Goal: Task Accomplishment & Management: Complete application form

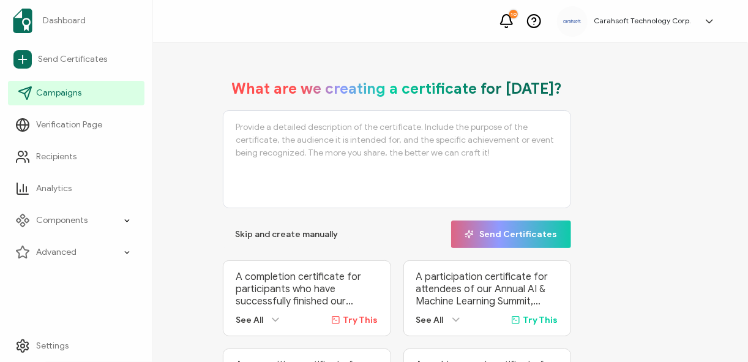
click at [40, 98] on span "Campaigns" at bounding box center [58, 93] width 45 height 12
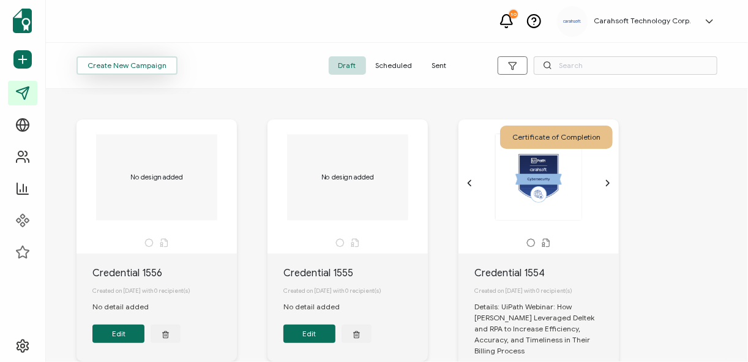
click at [145, 68] on span "Create New Campaign" at bounding box center [127, 65] width 79 height 7
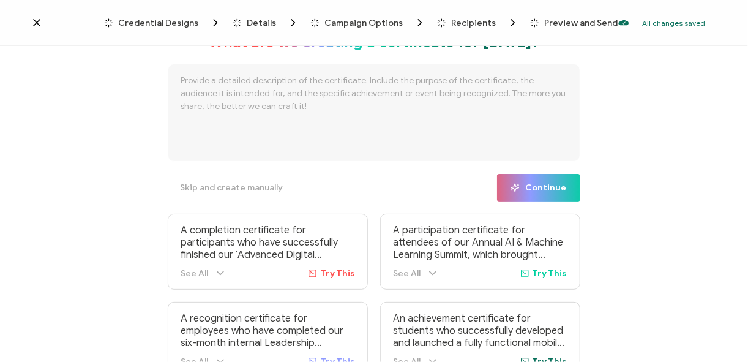
click at [183, 23] on span "Credential Designs" at bounding box center [158, 22] width 80 height 9
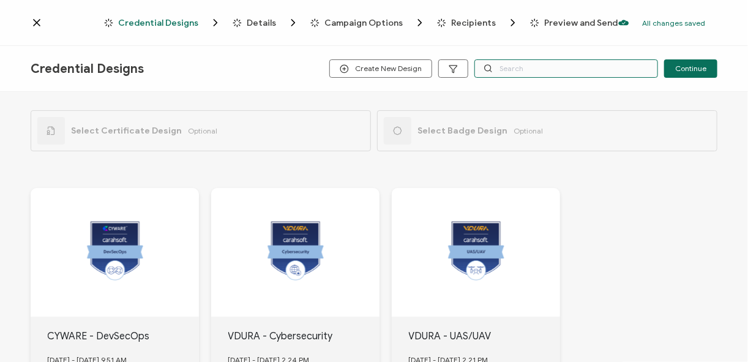
click at [516, 68] on input "text" at bounding box center [566, 68] width 184 height 18
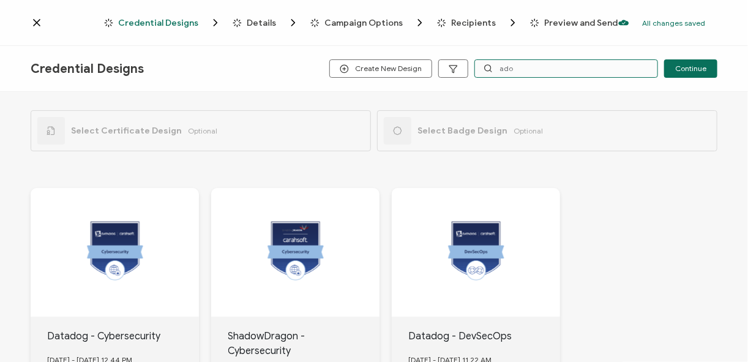
click at [529, 72] on input "ado" at bounding box center [566, 68] width 184 height 18
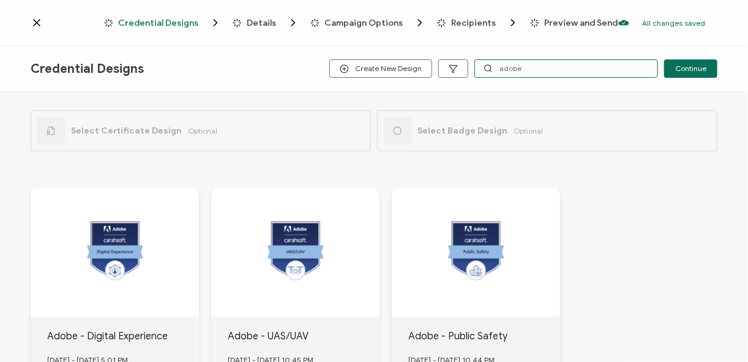
scroll to position [49, 0]
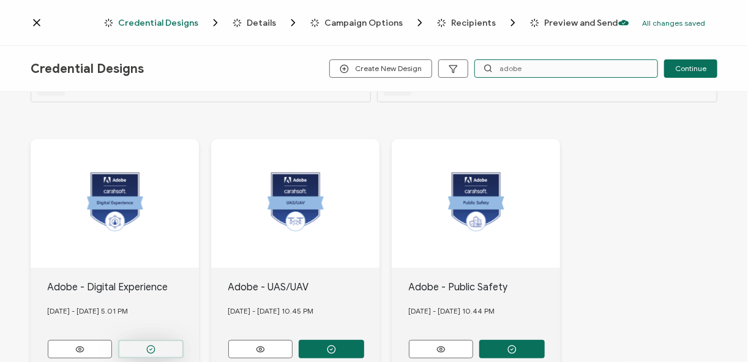
type input "adobe"
click at [165, 344] on button "button" at bounding box center [150, 349] width 65 height 18
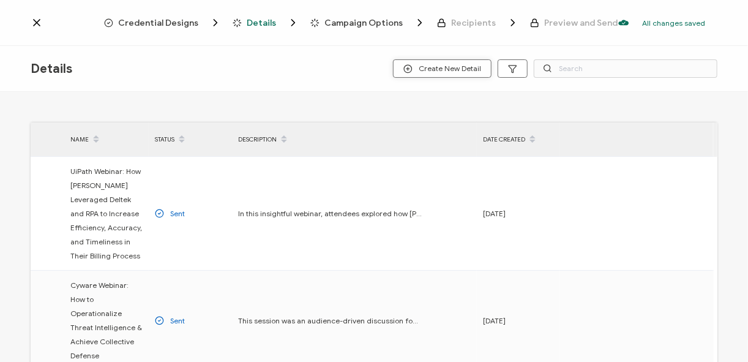
click at [417, 61] on button "Create New Detail" at bounding box center [442, 68] width 99 height 18
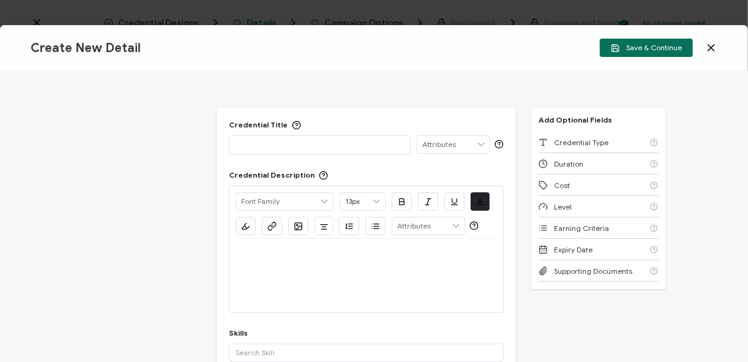
click at [294, 149] on p at bounding box center [320, 144] width 168 height 12
click at [305, 146] on p at bounding box center [320, 144] width 168 height 12
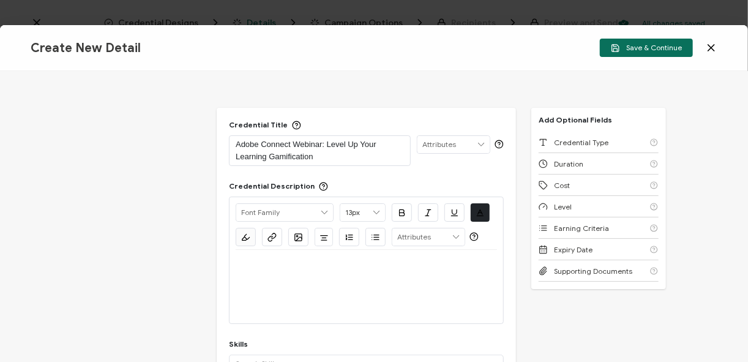
click at [256, 289] on div at bounding box center [366, 286] width 261 height 73
click at [263, 267] on p at bounding box center [366, 264] width 261 height 11
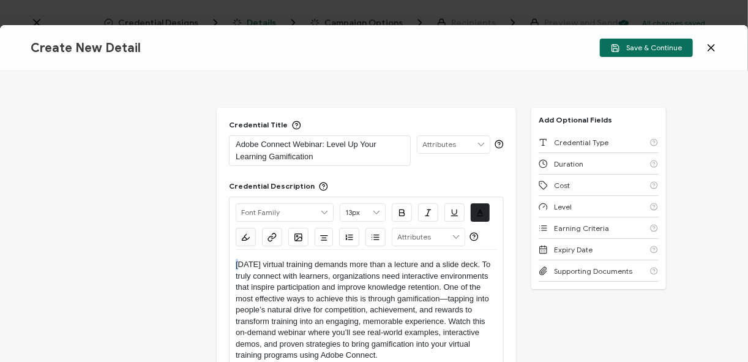
click at [232, 260] on div "Alright Sans [PERSON_NAME] Archivo Black Arial Arimo Blinker Caveat Charm Charm…" at bounding box center [366, 283] width 275 height 174
click at [232, 261] on div "Alright Sans [PERSON_NAME] Archivo Black Arial Arimo Blinker Caveat Charm Charm…" at bounding box center [366, 283] width 275 height 174
click at [236, 261] on p "[DATE] virtual training demands more than a lecture and a slide deck. To truly …" at bounding box center [366, 310] width 261 height 102
drag, startPoint x: 236, startPoint y: 261, endPoint x: 227, endPoint y: 248, distance: 15.4
click at [227, 248] on div "Credential Title Adobe Connect Webinar: Level Up Your Learning Gamification ISS…" at bounding box center [366, 280] width 299 height 345
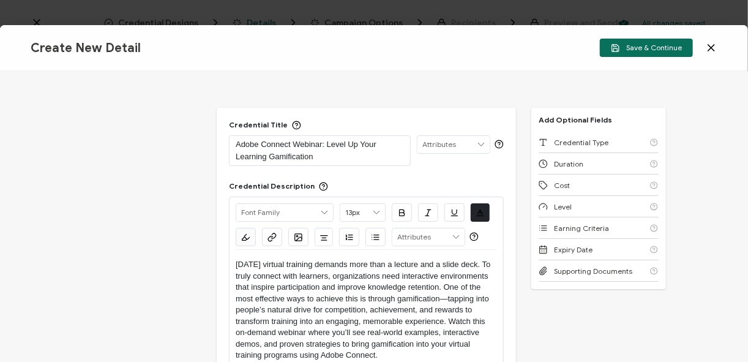
click at [277, 288] on p "[DATE] virtual training demands more than a lecture and a slide deck. To truly …" at bounding box center [366, 310] width 261 height 102
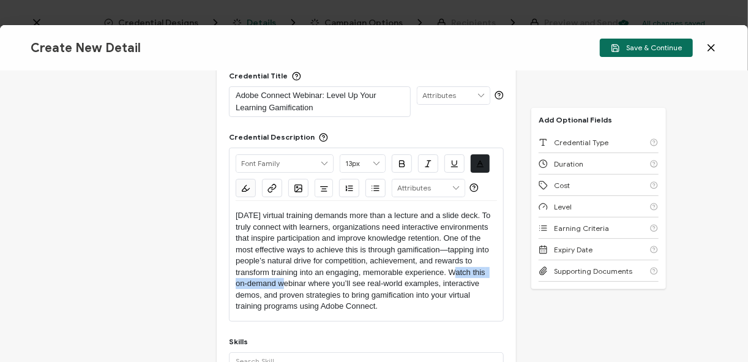
drag, startPoint x: 277, startPoint y: 283, endPoint x: 447, endPoint y: 272, distance: 169.9
click at [447, 272] on p "[DATE] virtual training demands more than a lecture and a slide deck. To truly …" at bounding box center [366, 261] width 261 height 102
click at [261, 280] on p "[DATE] virtual training demands more than a lecture and a slide deck. To truly …" at bounding box center [366, 261] width 261 height 102
drag, startPoint x: 361, startPoint y: 284, endPoint x: 303, endPoint y: 285, distance: 58.1
click at [303, 285] on p "[DATE] virtual training demands more than a lecture and a slide deck. To truly …" at bounding box center [366, 261] width 261 height 102
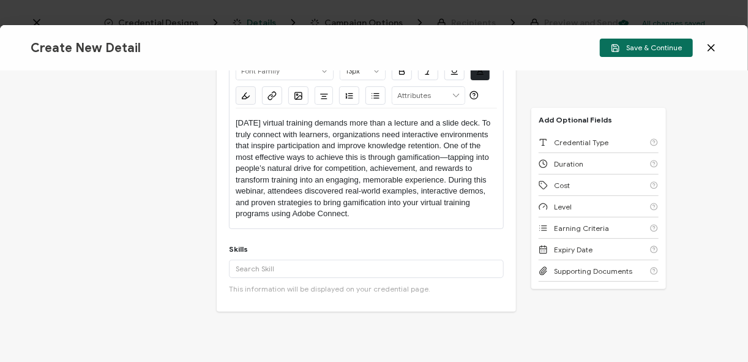
scroll to position [147, 0]
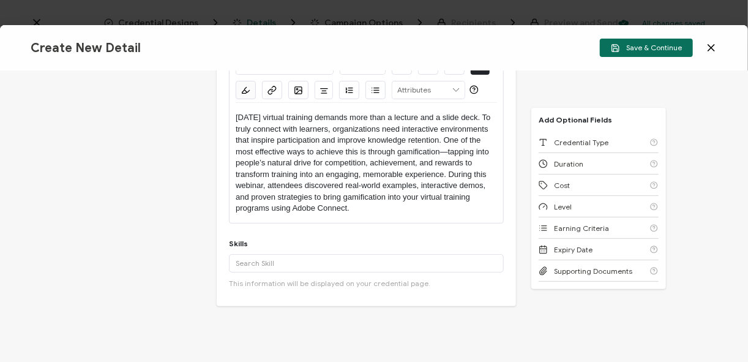
click at [445, 150] on p "[DATE] virtual training demands more than a lecture and a slide deck. To truly …" at bounding box center [366, 163] width 261 height 102
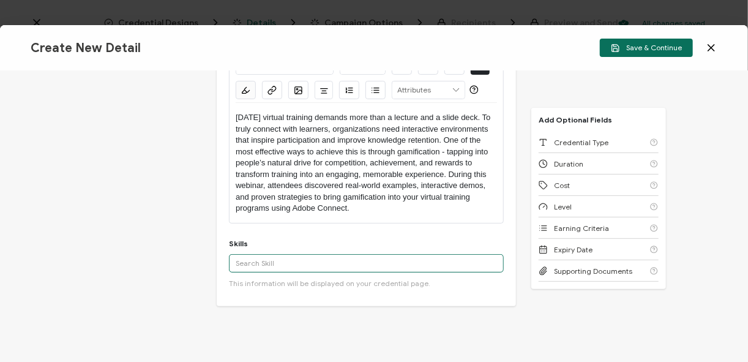
click at [308, 270] on input "text" at bounding box center [366, 263] width 275 height 18
click at [269, 261] on input "text" at bounding box center [366, 263] width 275 height 18
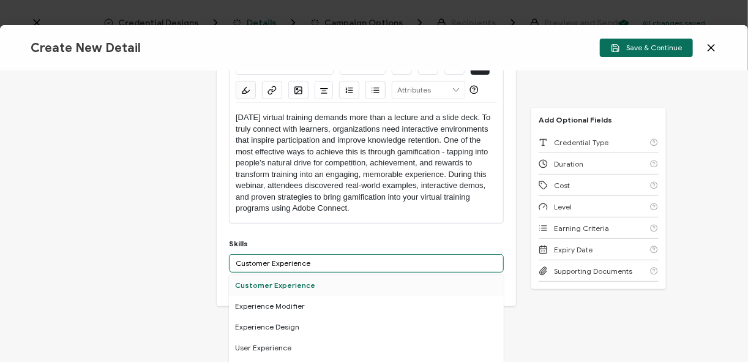
type input "Customer Experience"
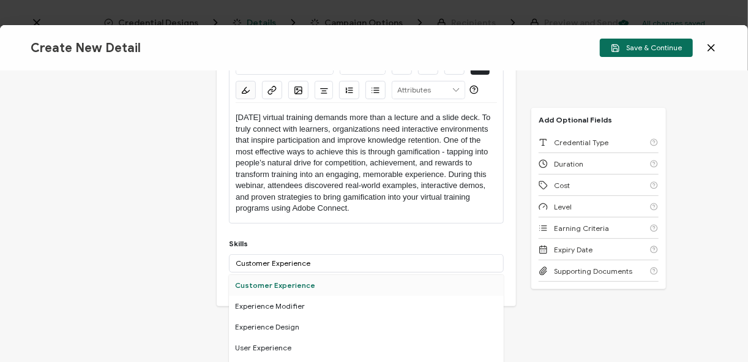
click at [289, 289] on div "Customer Experience" at bounding box center [366, 285] width 275 height 21
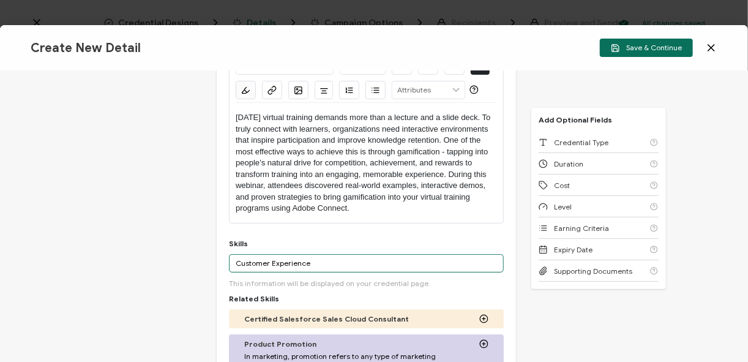
drag, startPoint x: 313, startPoint y: 259, endPoint x: 201, endPoint y: 256, distance: 112.0
click at [201, 256] on div "Credential Title Adobe Connect Webinar: Level Up Your Learning Gamification ISS…" at bounding box center [374, 216] width 748 height 291
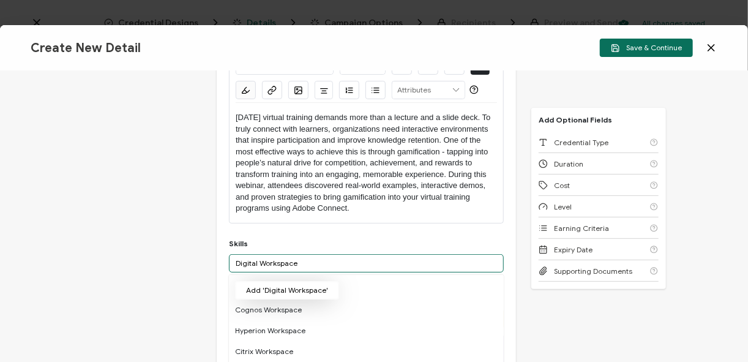
type input "Digital Workspace"
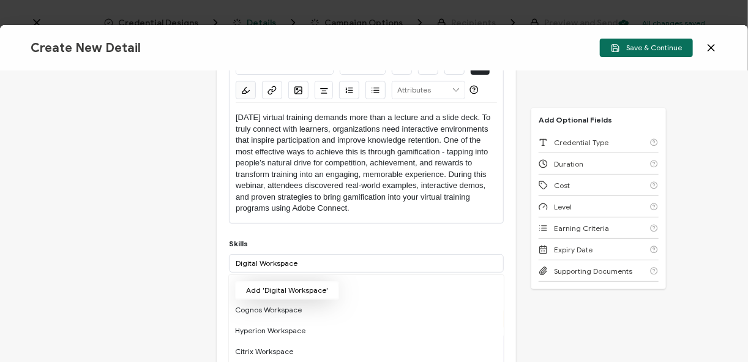
click at [272, 289] on button "Add 'Digital Workspace'" at bounding box center [287, 290] width 104 height 18
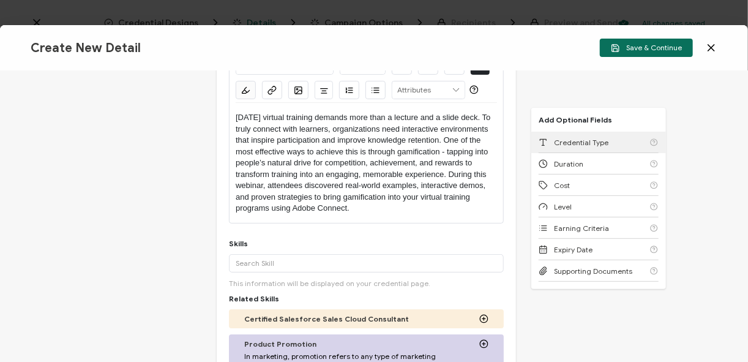
click at [572, 144] on span "Credential Type" at bounding box center [581, 142] width 54 height 9
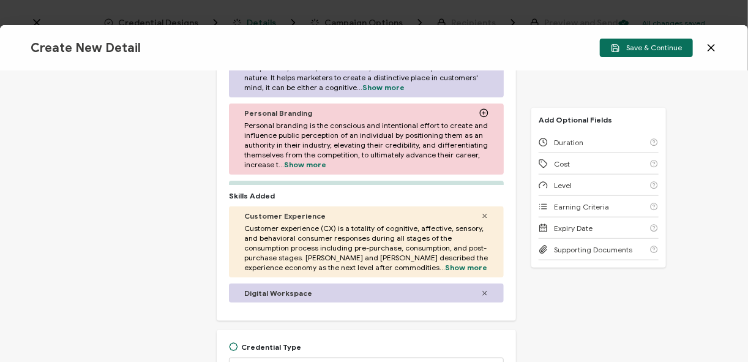
scroll to position [568, 0]
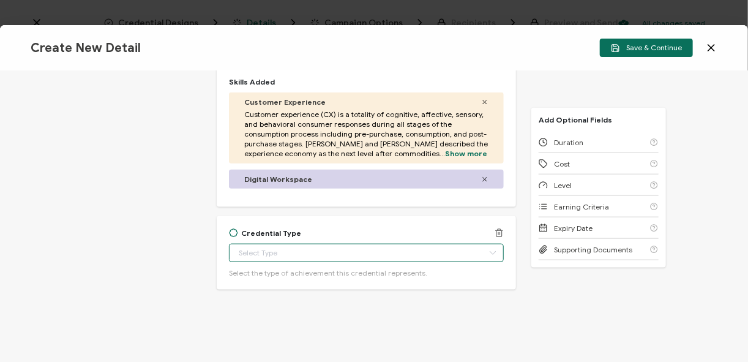
click at [281, 258] on input "text" at bounding box center [366, 253] width 275 height 18
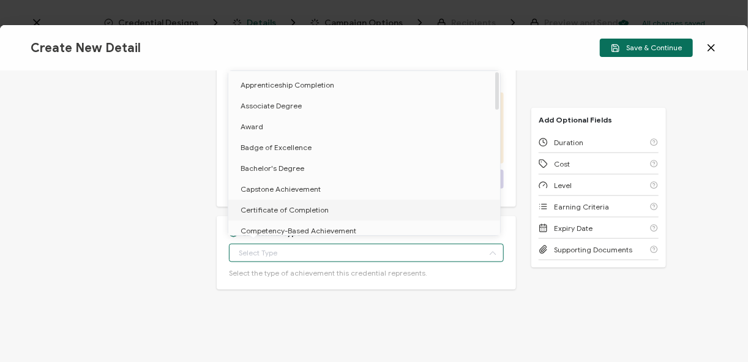
click at [287, 210] on span "Certificate of Completion" at bounding box center [284, 209] width 88 height 9
type input "Certificate of Completion"
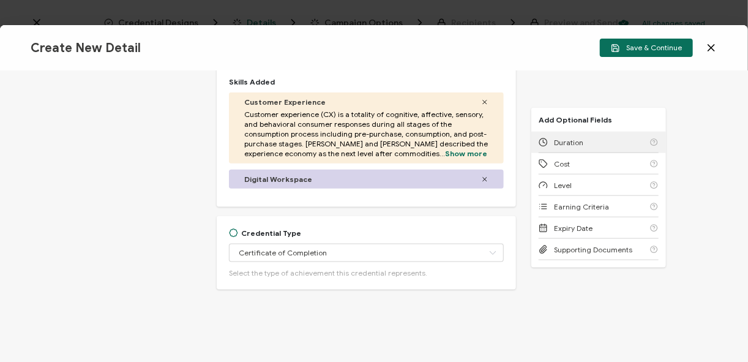
click at [624, 140] on div "Duration" at bounding box center [598, 142] width 120 height 21
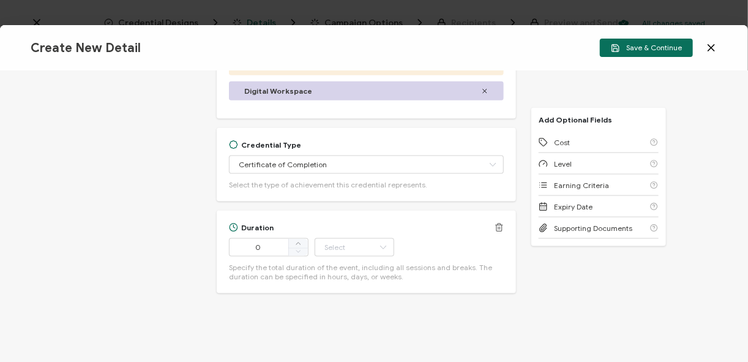
scroll to position [661, 0]
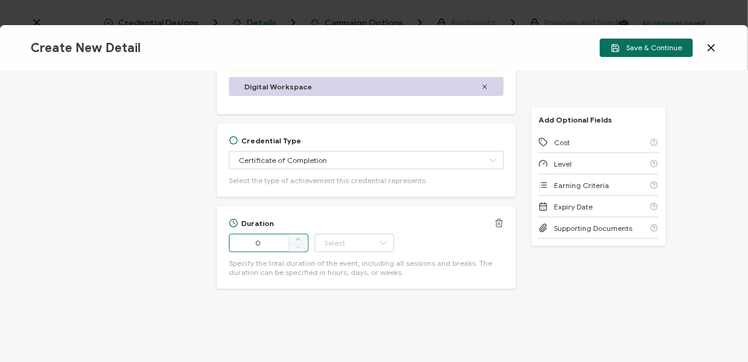
click at [272, 240] on input "0" at bounding box center [269, 243] width 80 height 18
type input "60"
click at [343, 237] on input "text" at bounding box center [355, 243] width 80 height 18
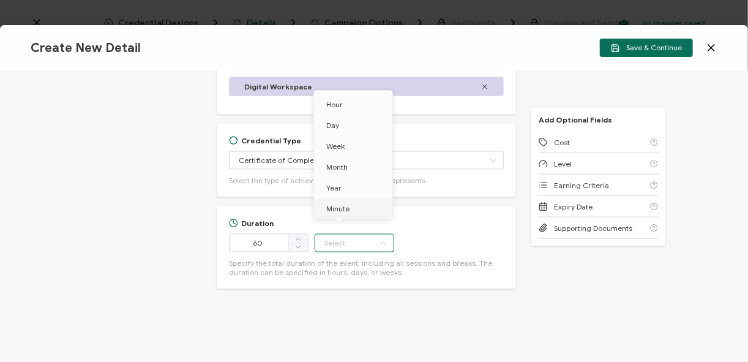
click at [356, 206] on li "Minute" at bounding box center [355, 208] width 82 height 21
type input "Minute"
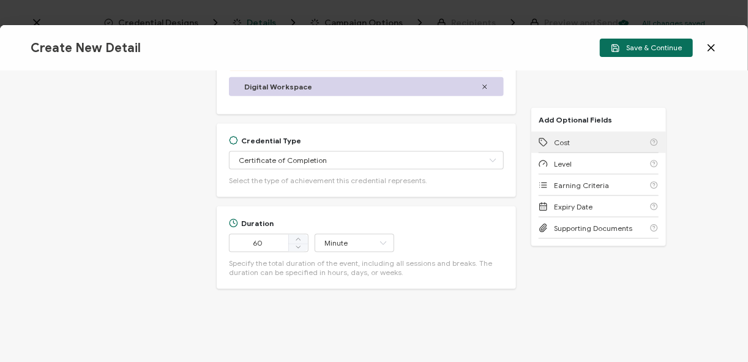
click at [595, 136] on div "Cost" at bounding box center [598, 142] width 120 height 21
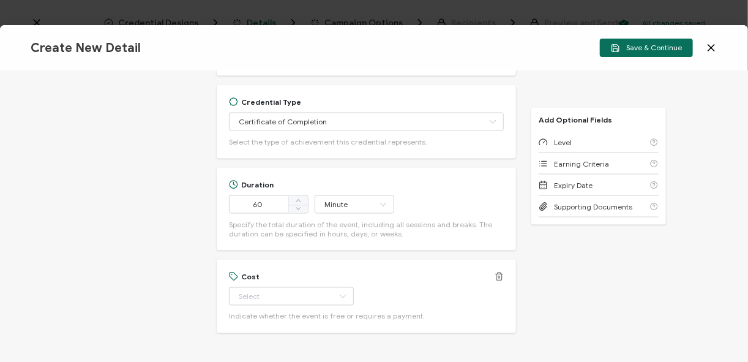
scroll to position [743, 0]
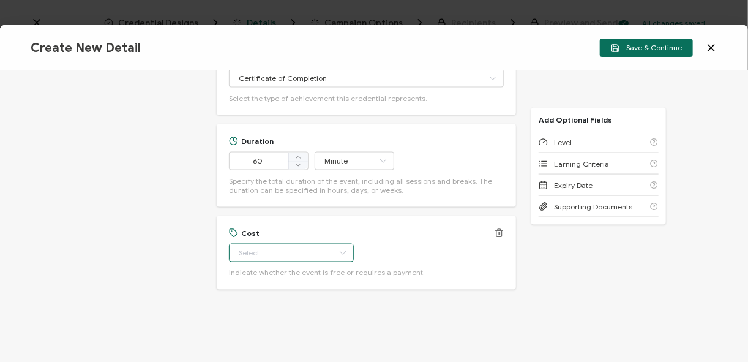
click at [256, 254] on input "text" at bounding box center [291, 253] width 125 height 18
click at [266, 284] on li "Free" at bounding box center [284, 282] width 113 height 21
type input "Free"
click at [561, 143] on span "Level" at bounding box center [563, 142] width 18 height 9
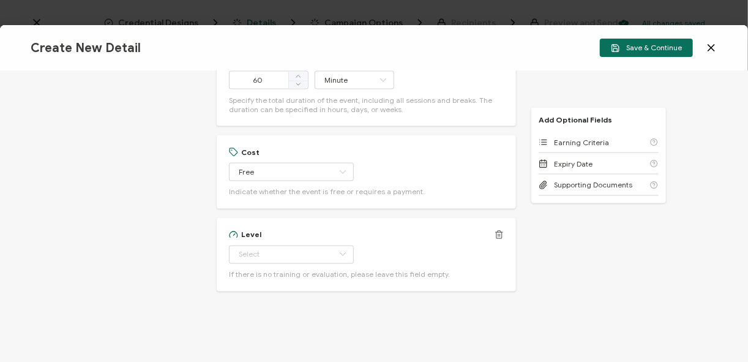
scroll to position [825, 0]
click at [250, 262] on div "Level Beginner Intermediate Advanced Experienced Professional If there is no tr…" at bounding box center [366, 252] width 275 height 49
click at [256, 252] on input "text" at bounding box center [291, 253] width 125 height 18
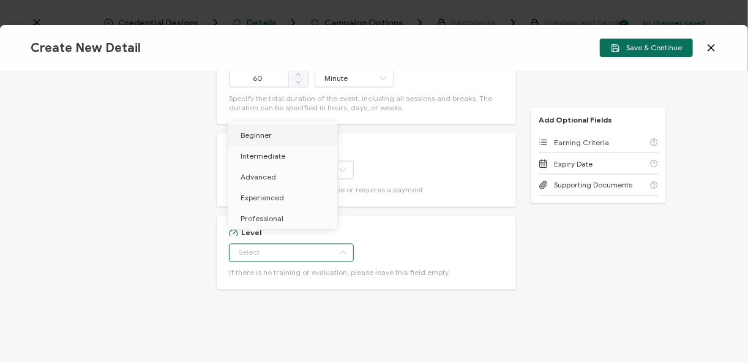
click at [284, 136] on li "Beginner" at bounding box center [284, 135] width 113 height 21
type input "Beginner"
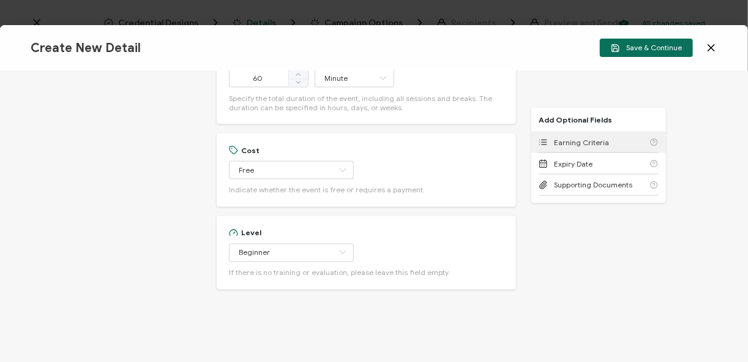
click at [588, 146] on span "Earning Criteria" at bounding box center [581, 142] width 55 height 9
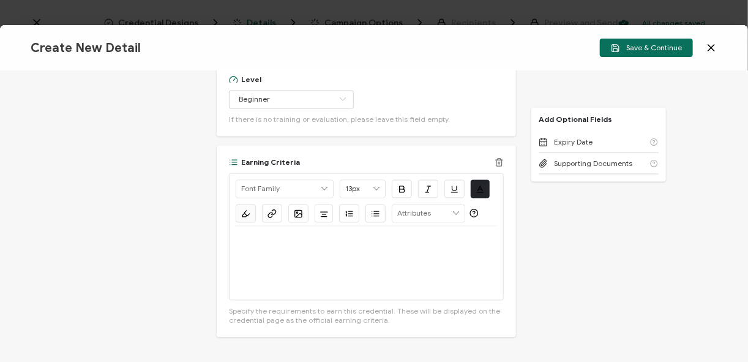
scroll to position [1026, 0]
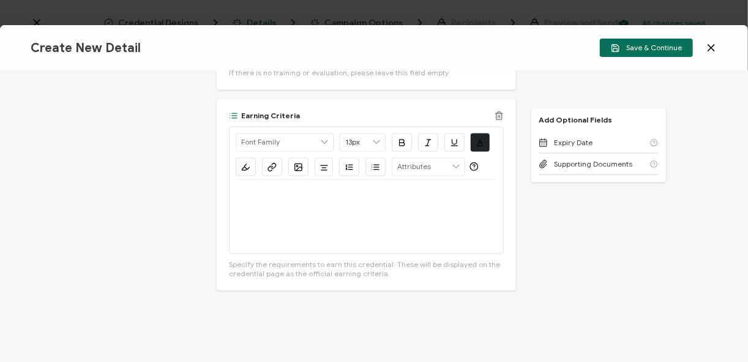
click at [290, 225] on div at bounding box center [366, 215] width 261 height 73
drag, startPoint x: 370, startPoint y: 193, endPoint x: 202, endPoint y: 186, distance: 167.8
click at [202, 186] on div "Credential Title Adobe Connect Webinar: Level Up Your Learning Gamification ISS…" at bounding box center [374, 216] width 748 height 291
click at [267, 167] on icon "button" at bounding box center [271, 166] width 9 height 9
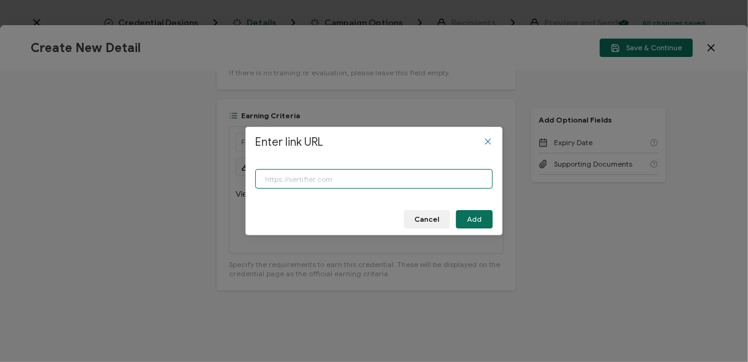
paste input "[URL][DOMAIN_NAME]"
type input "[URL][DOMAIN_NAME]"
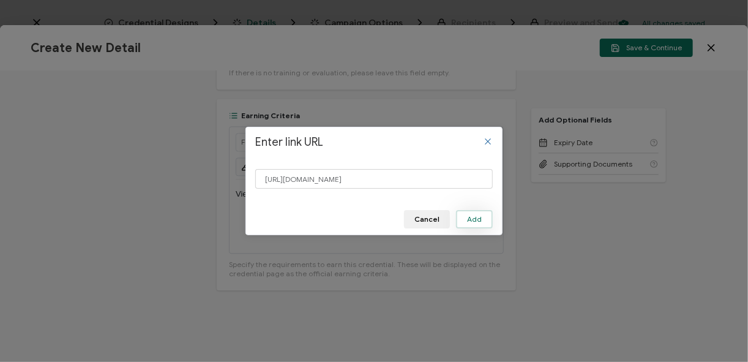
scroll to position [0, 0]
click at [485, 217] on button "Add" at bounding box center [474, 219] width 37 height 18
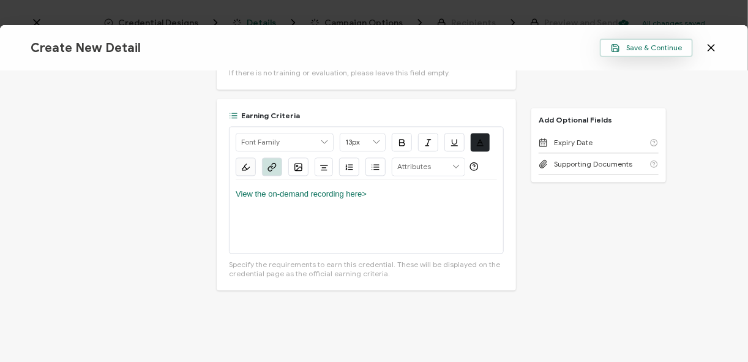
click at [659, 55] on button "Save & Continue" at bounding box center [646, 48] width 93 height 18
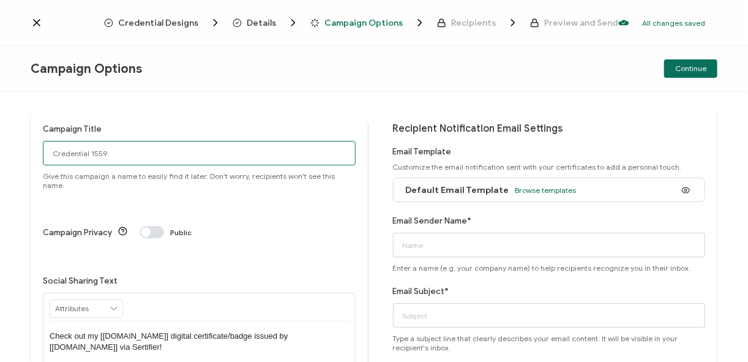
drag, startPoint x: 115, startPoint y: 152, endPoint x: 15, endPoint y: 147, distance: 99.8
click at [15, 147] on div "Campaign Title Credential 1559 Give this campaign a name to easily find it late…" at bounding box center [374, 227] width 748 height 270
paste input "9-10-2025_72007_Adobe Webinar"
type input "9-10-2025_72007_Adobe Webinar"
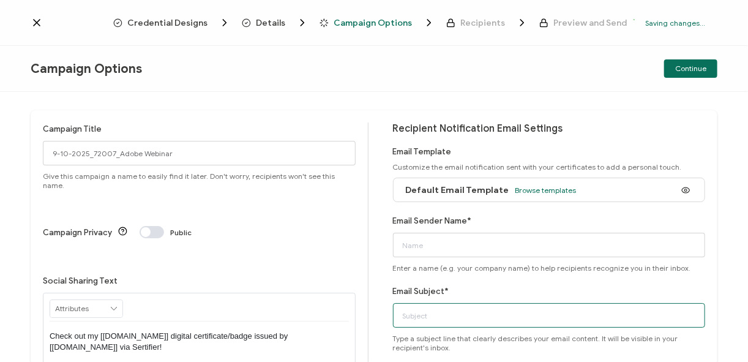
click at [434, 305] on input "Email Subject*" at bounding box center [549, 315] width 313 height 24
paste input "9-10-2025_72007_Adobe Webinar"
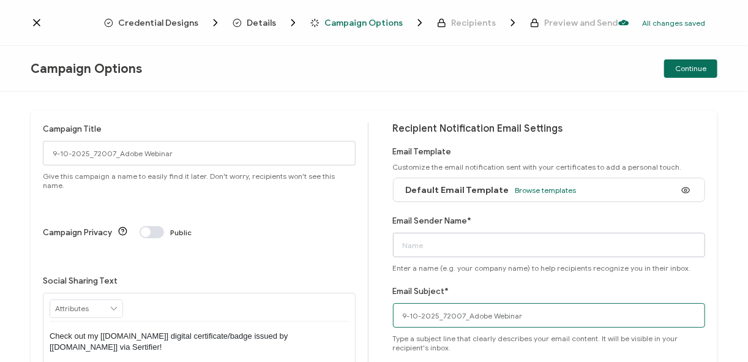
type input "9-10-2025_72007_Adobe Webinar"
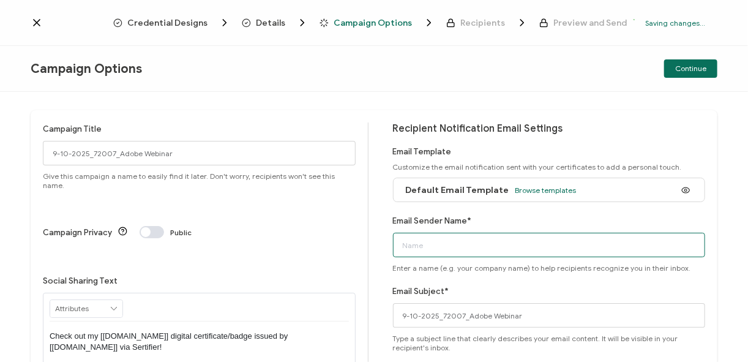
click at [414, 235] on input "Email Sender Name*" at bounding box center [549, 245] width 313 height 24
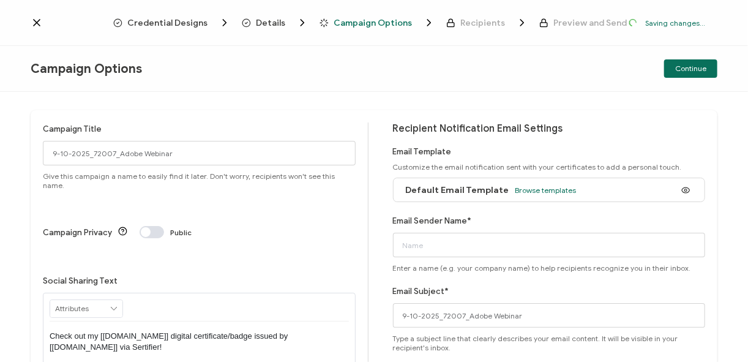
click at [382, 236] on div "Campaign Title 9-10-2025_72007_Adobe Webinar Give this campaign a name to easil…" at bounding box center [374, 278] width 687 height 337
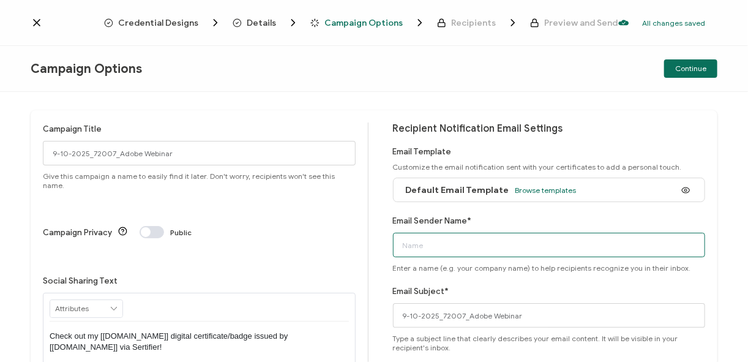
click at [409, 244] on input "Email Sender Name*" at bounding box center [549, 245] width 313 height 24
type input "[PERSON_NAME]"
drag, startPoint x: 480, startPoint y: 247, endPoint x: 335, endPoint y: 262, distance: 145.2
click at [335, 262] on div "Campaign Title 9-10-2025_72007_Adobe Webinar Give this campaign a name to easil…" at bounding box center [374, 278] width 687 height 337
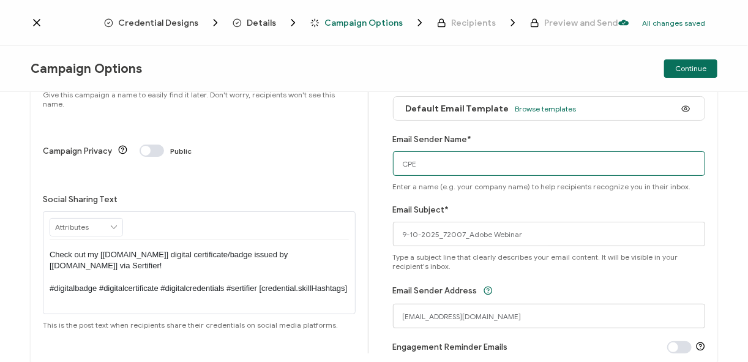
scroll to position [30, 0]
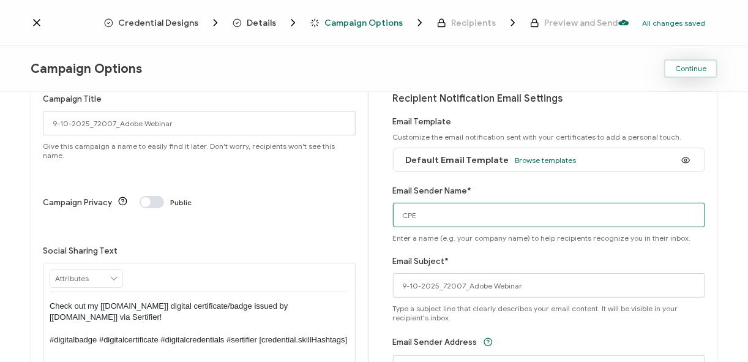
type input "CPE"
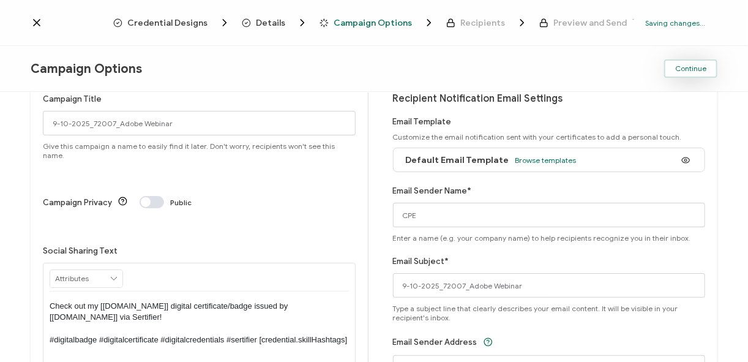
click at [686, 70] on span "Continue" at bounding box center [690, 68] width 31 height 7
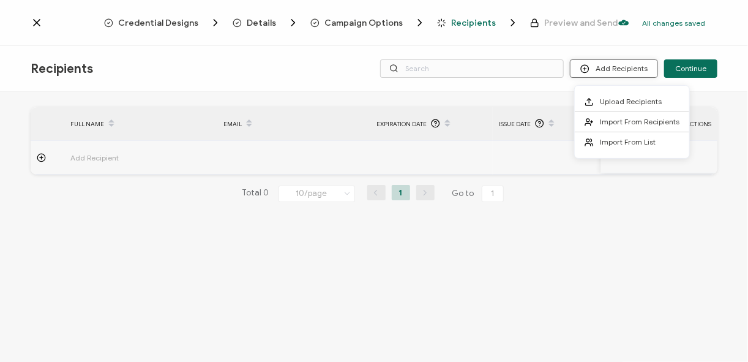
click at [602, 73] on button "Add Recipients" at bounding box center [614, 68] width 88 height 18
click at [624, 98] on span "Upload Recipients" at bounding box center [631, 101] width 62 height 9
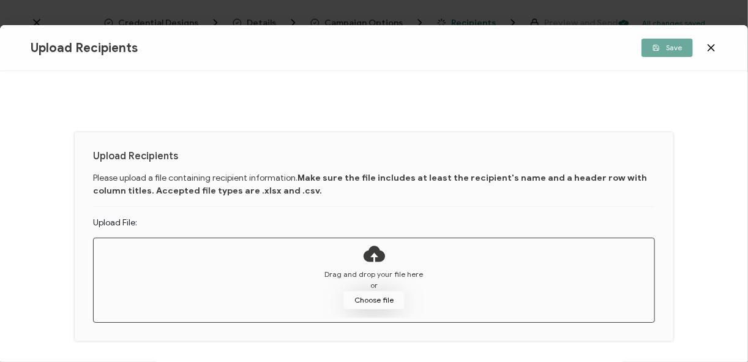
click at [366, 299] on button "Choose file" at bounding box center [373, 300] width 61 height 18
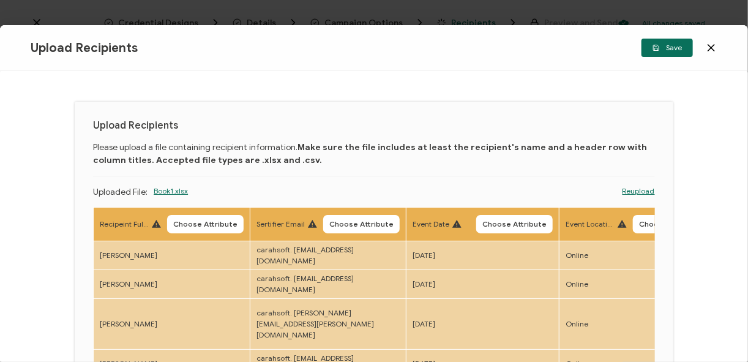
scroll to position [49, 0]
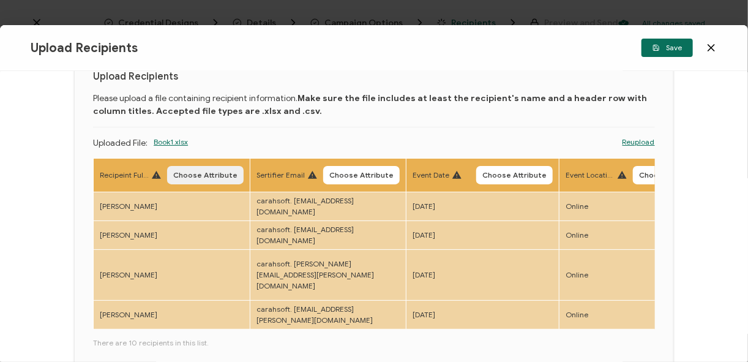
click at [201, 179] on span "Choose Attribute" at bounding box center [205, 174] width 64 height 7
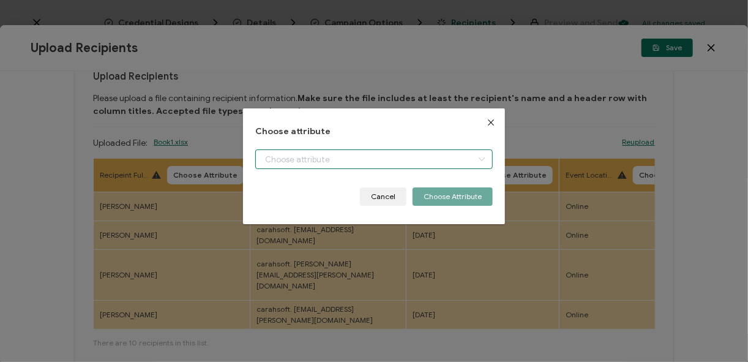
click at [331, 159] on input "dialog" at bounding box center [373, 159] width 237 height 20
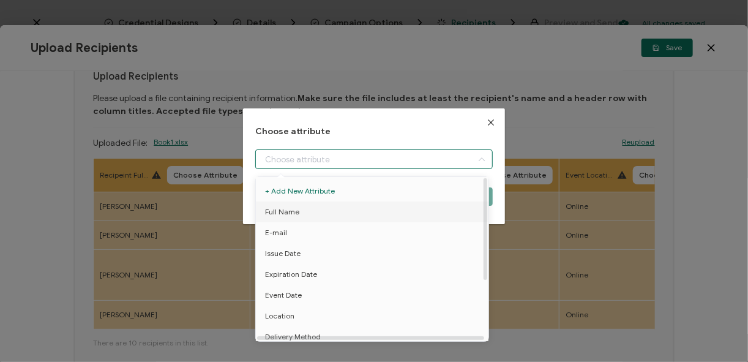
click at [323, 208] on li "Full Name" at bounding box center [374, 211] width 242 height 21
type input "Full Name"
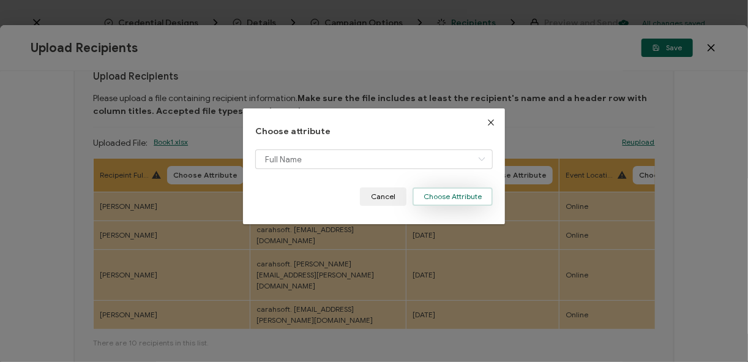
click at [423, 202] on button "Choose Attribute" at bounding box center [452, 196] width 80 height 18
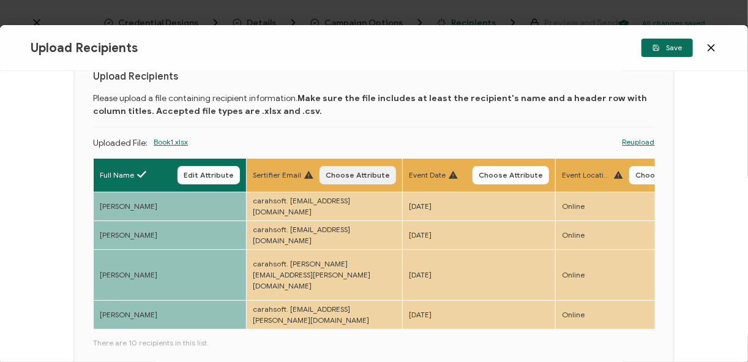
click at [343, 174] on span "Choose Attribute" at bounding box center [358, 174] width 64 height 7
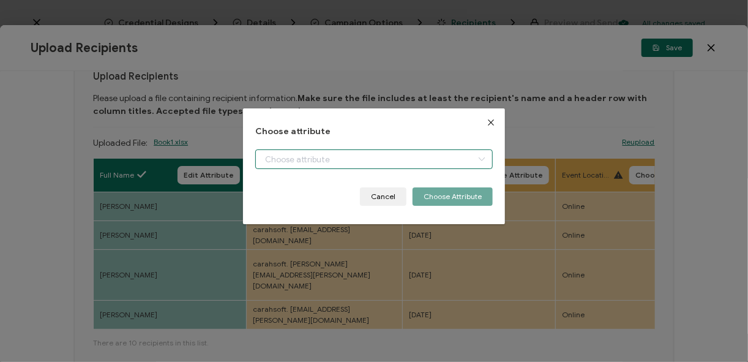
click at [318, 157] on input "dialog" at bounding box center [373, 159] width 237 height 20
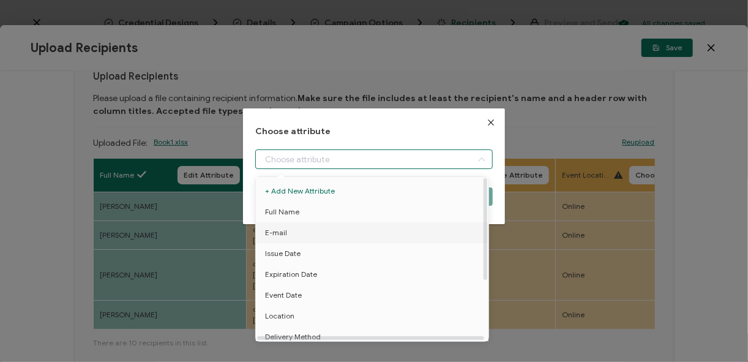
click at [294, 229] on li "E-mail" at bounding box center [374, 232] width 242 height 21
type input "E-mail"
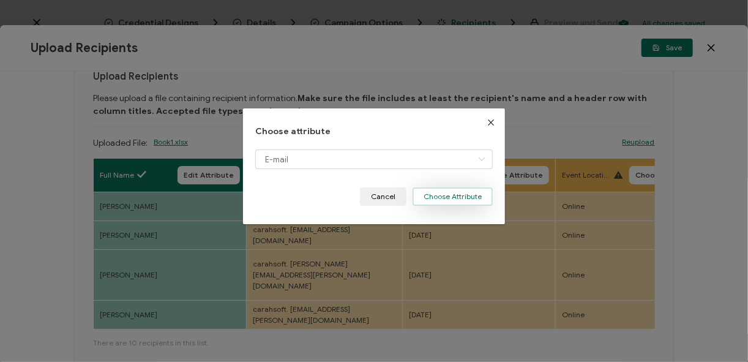
click at [429, 203] on button "Choose Attribute" at bounding box center [452, 196] width 80 height 18
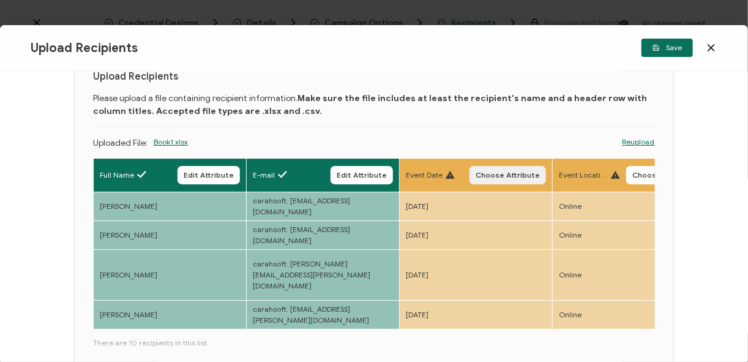
click at [523, 178] on span "Choose Attribute" at bounding box center [507, 174] width 64 height 7
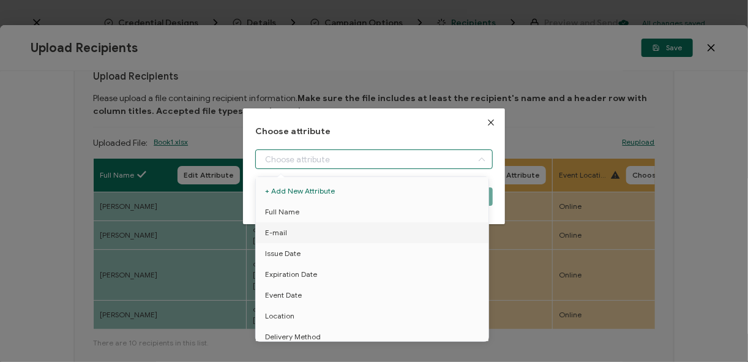
click at [387, 165] on input "dialog" at bounding box center [373, 159] width 237 height 20
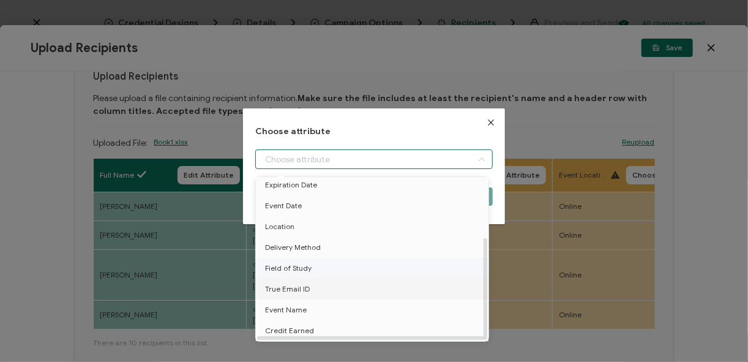
scroll to position [95, 0]
click at [294, 195] on span "Event Date" at bounding box center [283, 205] width 37 height 21
type input "Event Date"
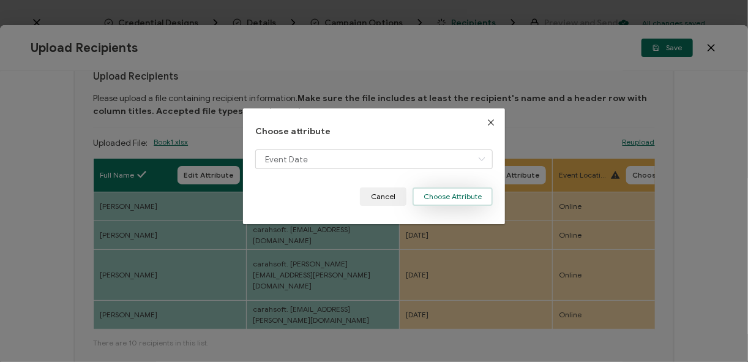
click at [460, 198] on button "Choose Attribute" at bounding box center [452, 196] width 80 height 18
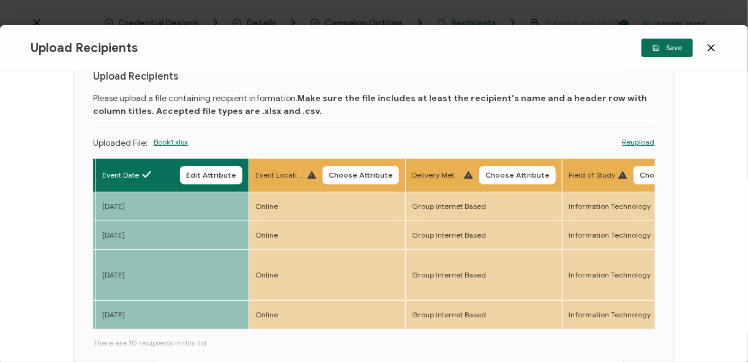
scroll to position [0, 306]
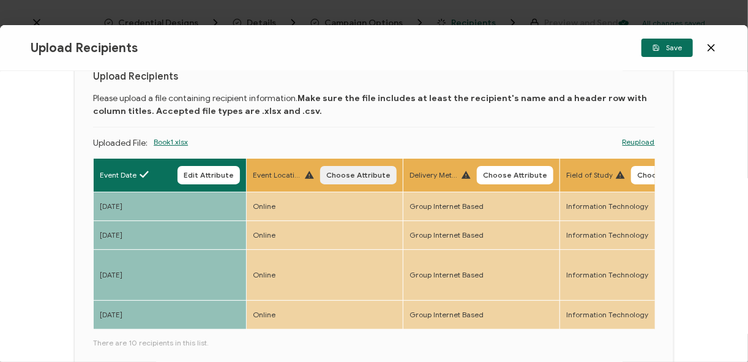
click at [346, 173] on span "Choose Attribute" at bounding box center [358, 174] width 64 height 7
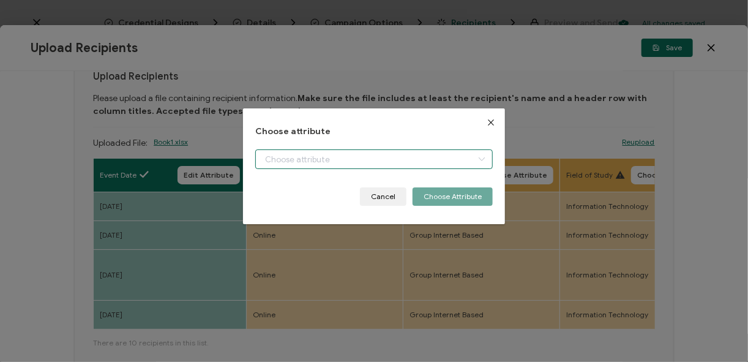
click at [311, 158] on input "dialog" at bounding box center [373, 159] width 237 height 20
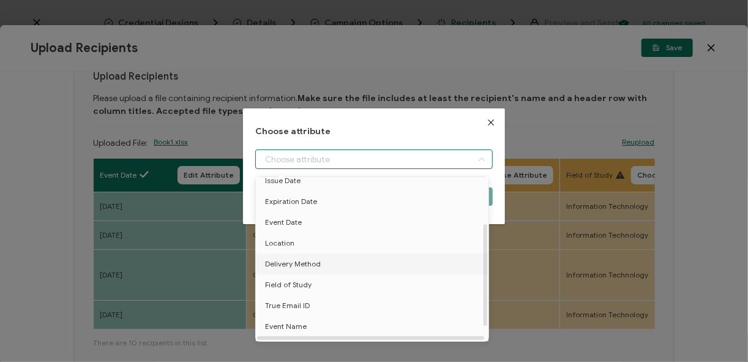
scroll to position [95, 0]
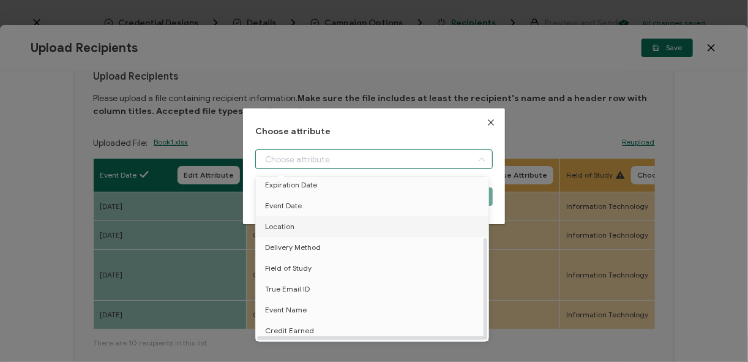
click at [295, 228] on li "Location" at bounding box center [374, 226] width 242 height 21
type input "Location"
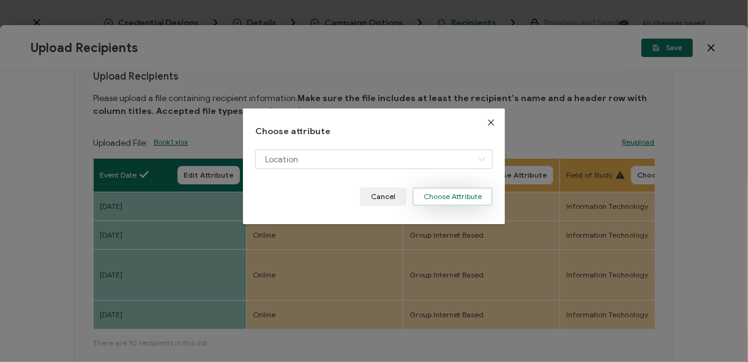
click at [445, 199] on button "Choose Attribute" at bounding box center [452, 196] width 80 height 18
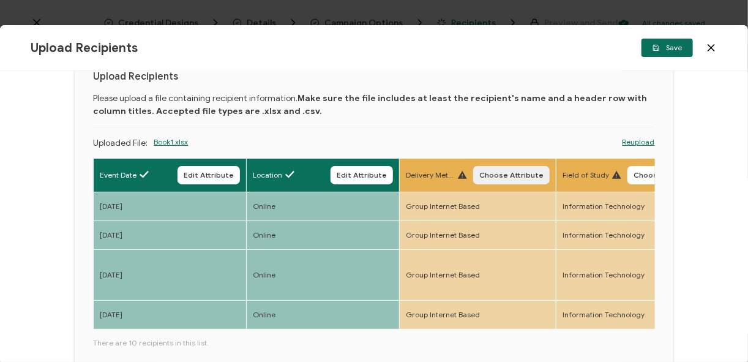
click at [509, 172] on span "Choose Attribute" at bounding box center [511, 174] width 64 height 7
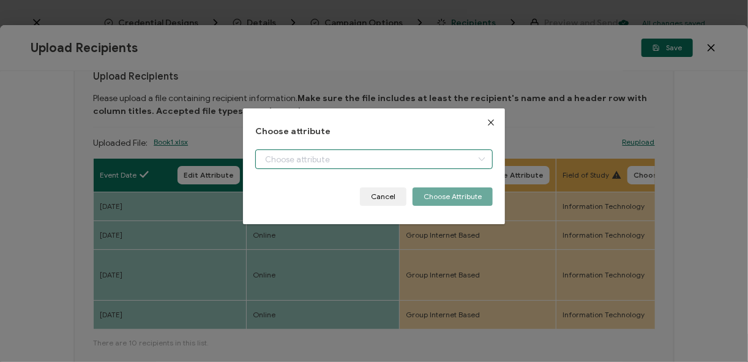
click at [386, 161] on input "dialog" at bounding box center [373, 159] width 237 height 20
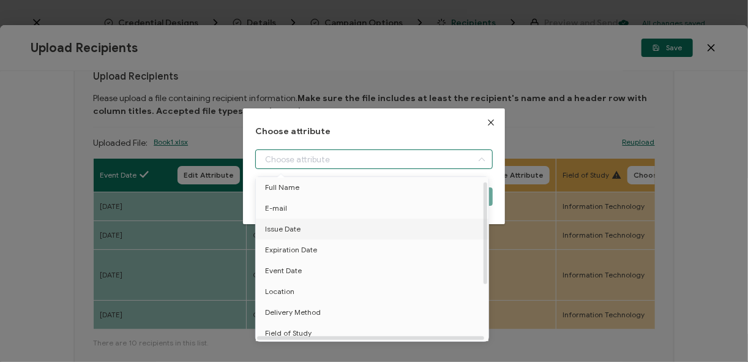
scroll to position [49, 0]
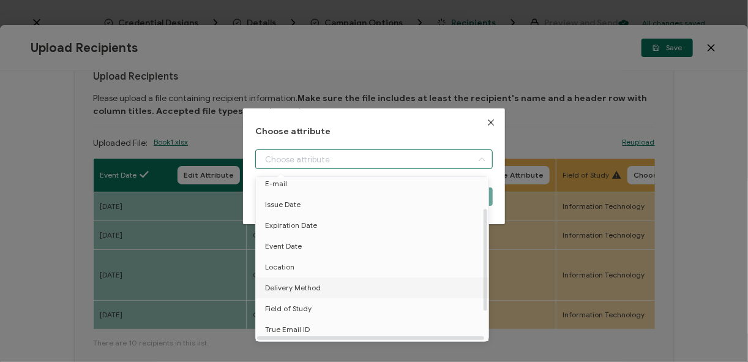
click at [325, 290] on li "Delivery Method" at bounding box center [374, 287] width 242 height 21
type input "Delivery Method"
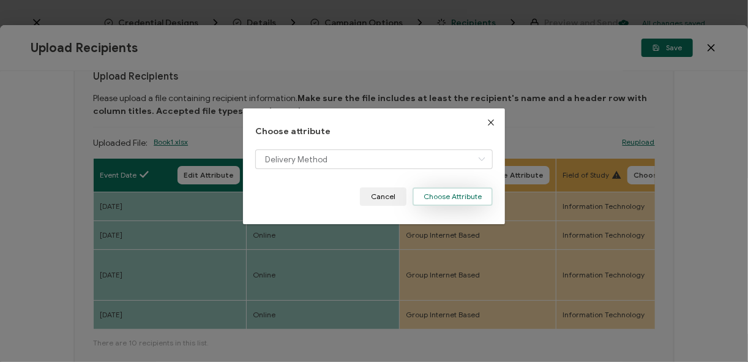
click at [442, 204] on button "Choose Attribute" at bounding box center [452, 196] width 80 height 18
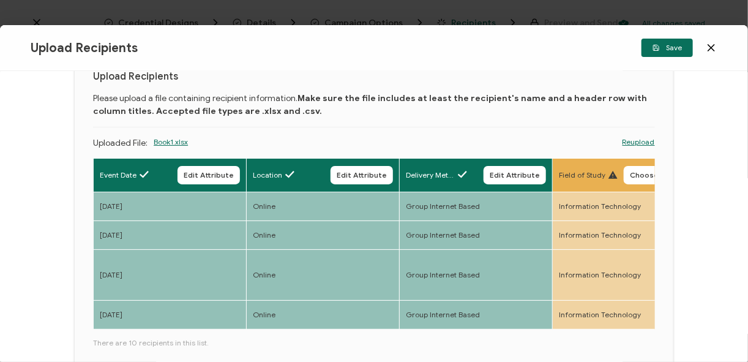
drag, startPoint x: 169, startPoint y: 334, endPoint x: 196, endPoint y: 330, distance: 27.3
click at [196, 330] on div "Full Name Edit Attribute E-mail Edit Attribute Event Date Edit Attribute Locati…" at bounding box center [374, 323] width 562 height 331
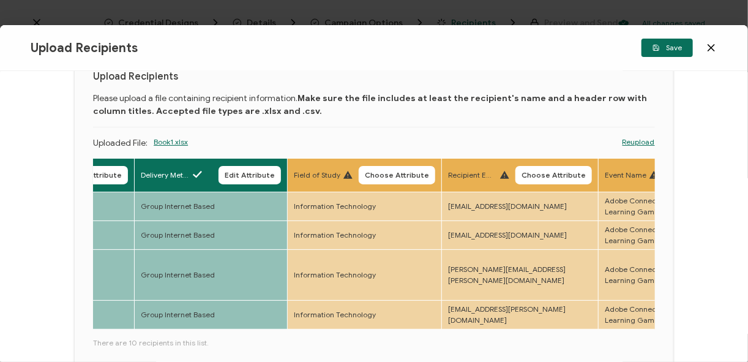
scroll to position [0, 576]
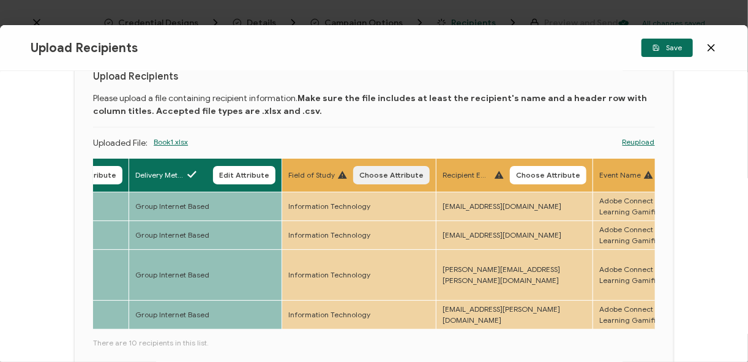
click at [378, 168] on button "Choose Attribute" at bounding box center [391, 175] width 76 height 18
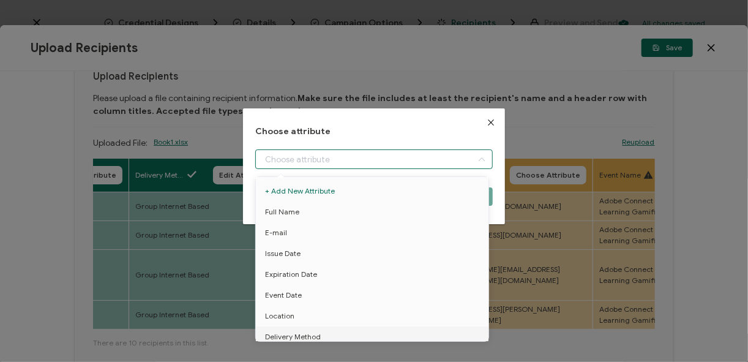
click at [315, 157] on input "dialog" at bounding box center [373, 159] width 237 height 20
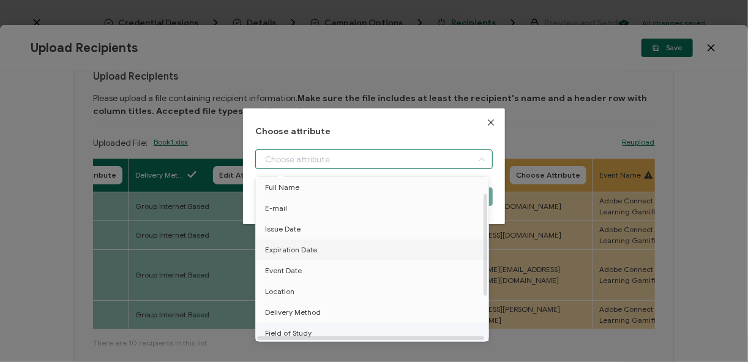
scroll to position [49, 0]
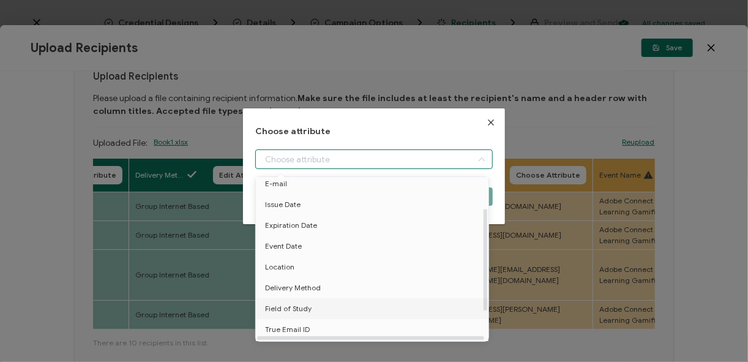
click at [301, 309] on span "Field of Study" at bounding box center [288, 308] width 47 height 21
type input "Field of Study"
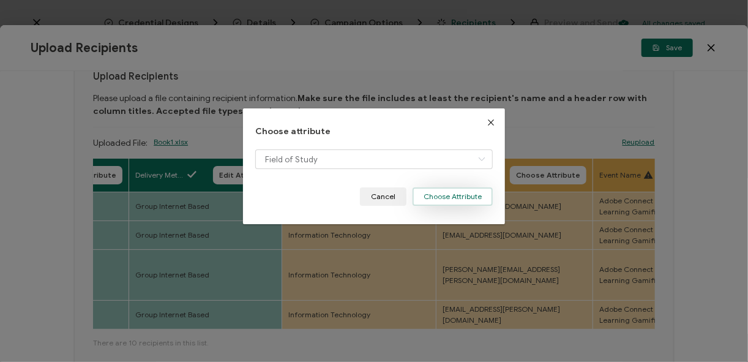
click at [435, 192] on button "Choose Attribute" at bounding box center [452, 196] width 80 height 18
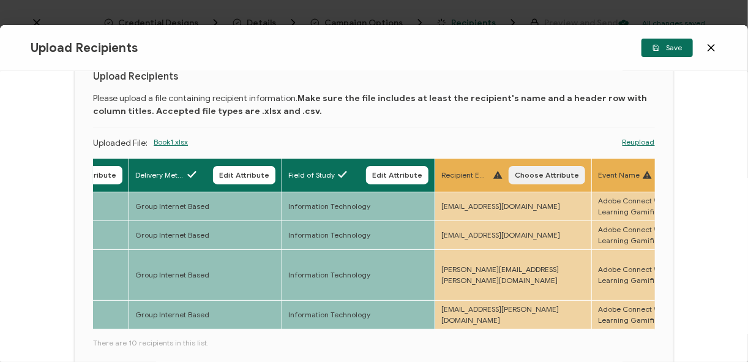
click at [532, 174] on span "Choose Attribute" at bounding box center [547, 174] width 64 height 7
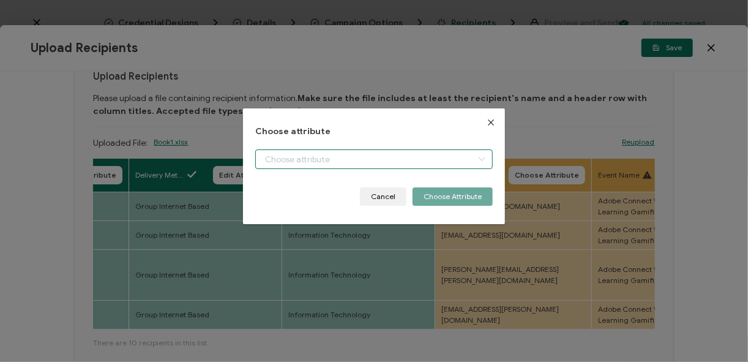
click at [406, 168] on input "dialog" at bounding box center [373, 159] width 237 height 20
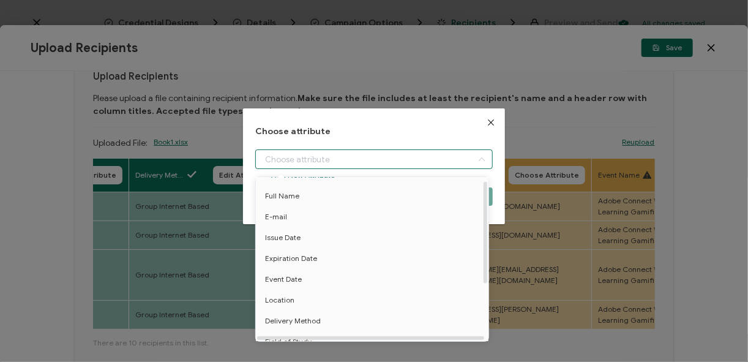
scroll to position [0, 0]
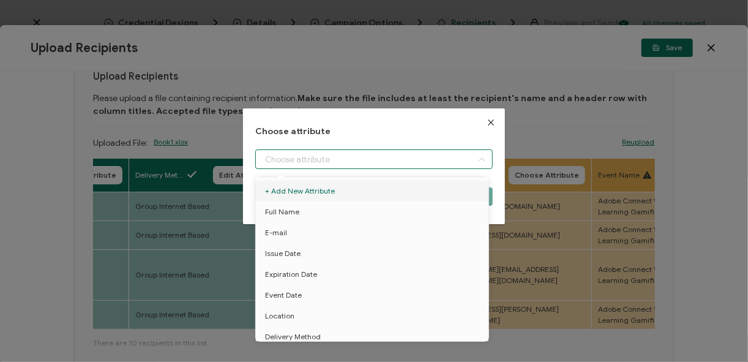
click at [486, 123] on icon "Close" at bounding box center [491, 122] width 10 height 10
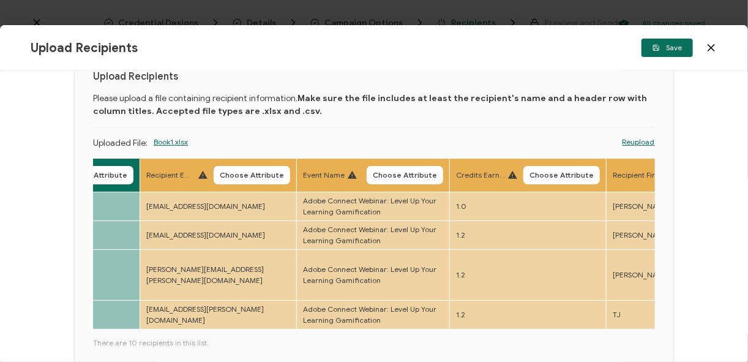
scroll to position [0, 877]
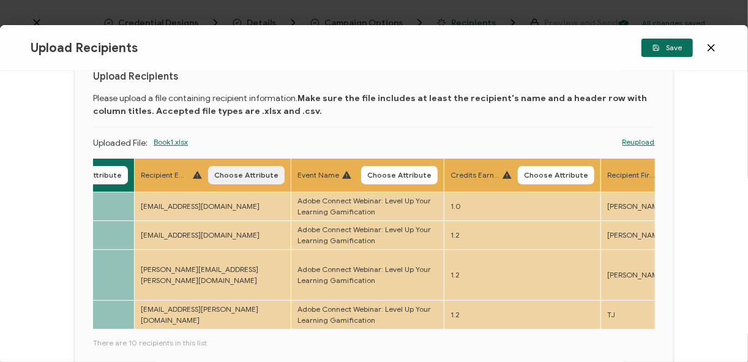
click at [250, 183] on button "Choose Attribute" at bounding box center [246, 175] width 76 height 18
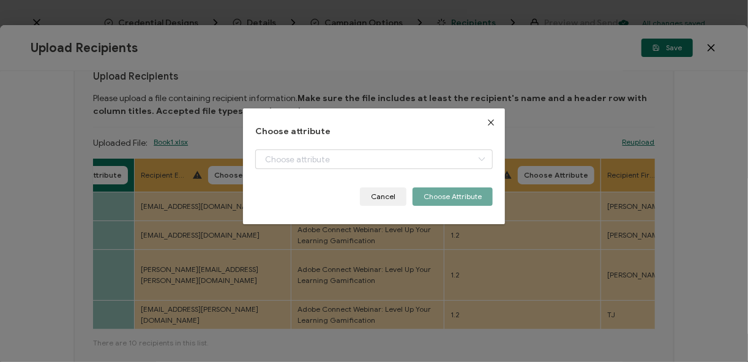
click at [304, 169] on div "dialog" at bounding box center [373, 168] width 237 height 38
click at [296, 165] on input "dialog" at bounding box center [373, 159] width 237 height 20
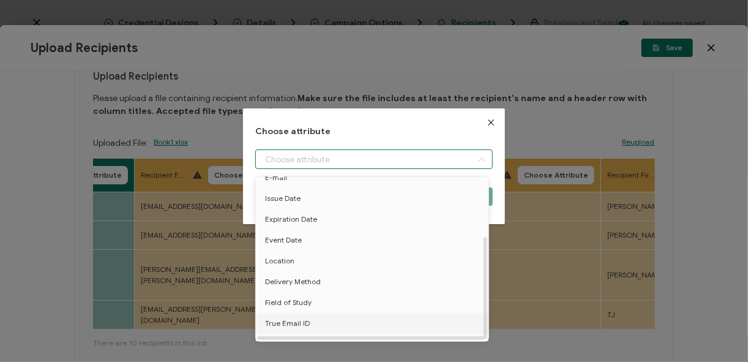
scroll to position [95, 0]
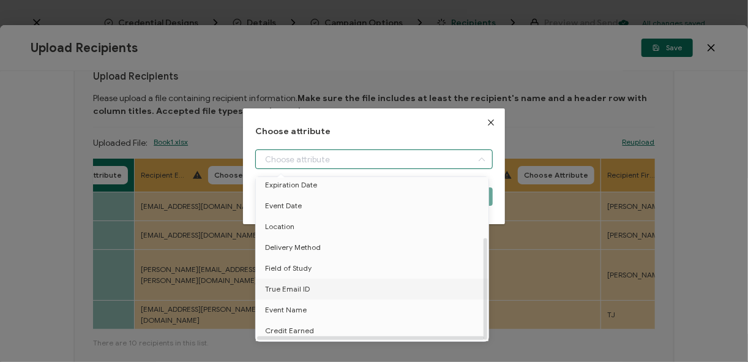
click at [292, 281] on span "True Email ID" at bounding box center [287, 288] width 45 height 21
type input "True Email ID"
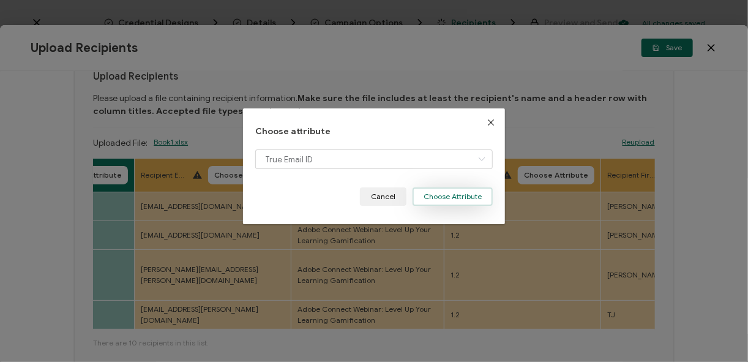
click at [423, 199] on button "Choose Attribute" at bounding box center [452, 196] width 80 height 18
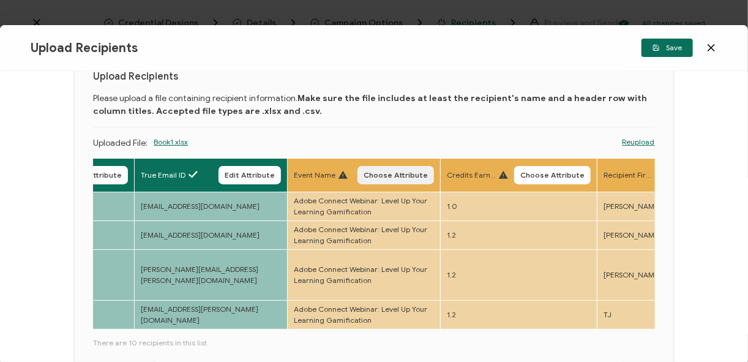
click at [399, 173] on span "Choose Attribute" at bounding box center [395, 174] width 64 height 7
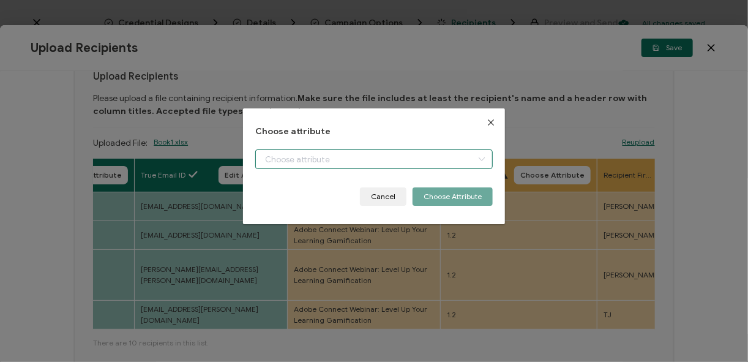
click at [330, 157] on input "dialog" at bounding box center [373, 159] width 237 height 20
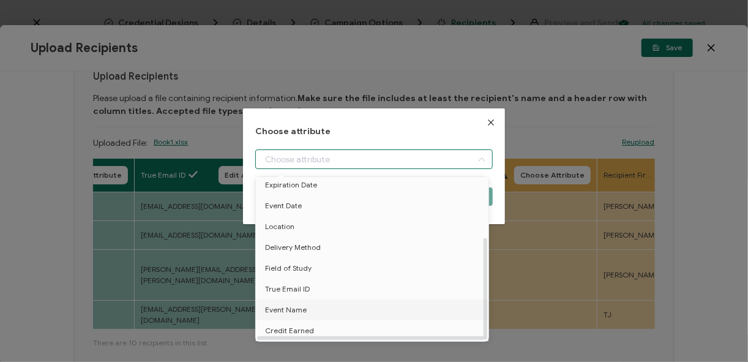
click at [336, 306] on li "Event Name" at bounding box center [374, 309] width 242 height 21
type input "Event Name"
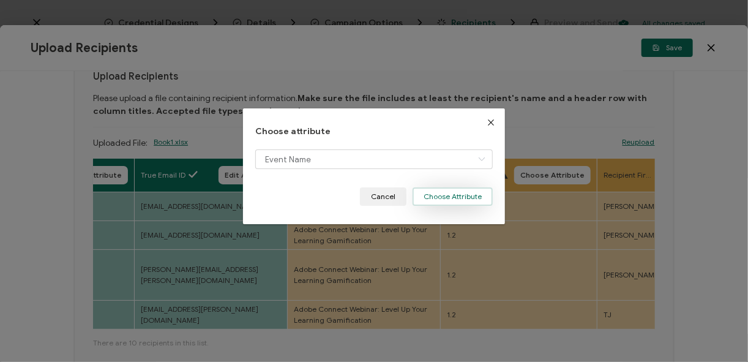
click at [479, 188] on button "Choose Attribute" at bounding box center [452, 196] width 80 height 18
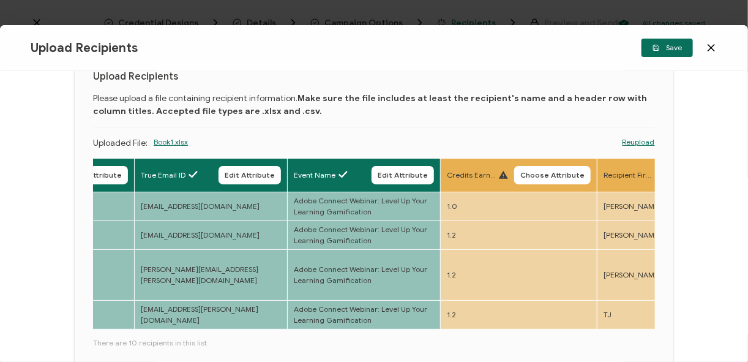
click at [542, 169] on body "Credential Designs Details Campaign Options Recipients Preview and Send All cha…" at bounding box center [374, 181] width 748 height 362
click at [542, 176] on span "Choose Attribute" at bounding box center [552, 174] width 64 height 7
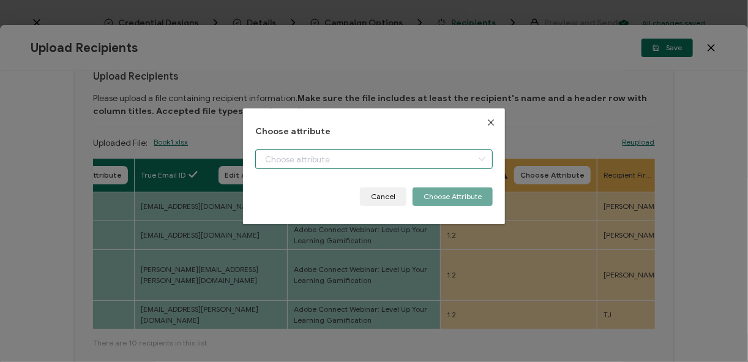
click at [400, 168] on input "dialog" at bounding box center [373, 159] width 237 height 20
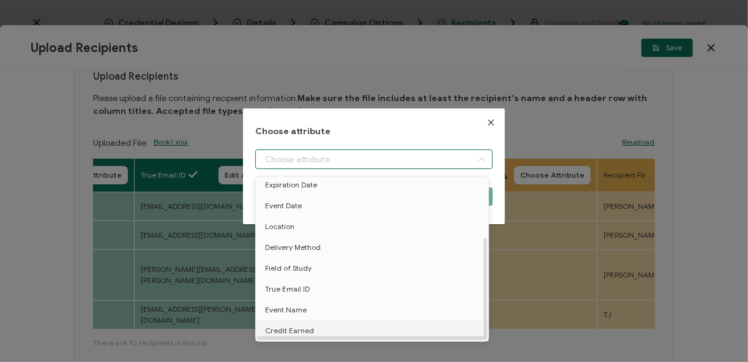
click at [340, 323] on li "Credit Earned" at bounding box center [374, 330] width 242 height 21
type input "Credit Earned"
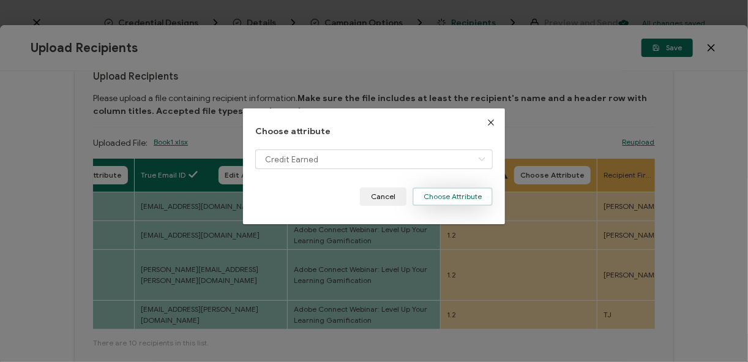
click at [451, 199] on button "Choose Attribute" at bounding box center [452, 196] width 80 height 18
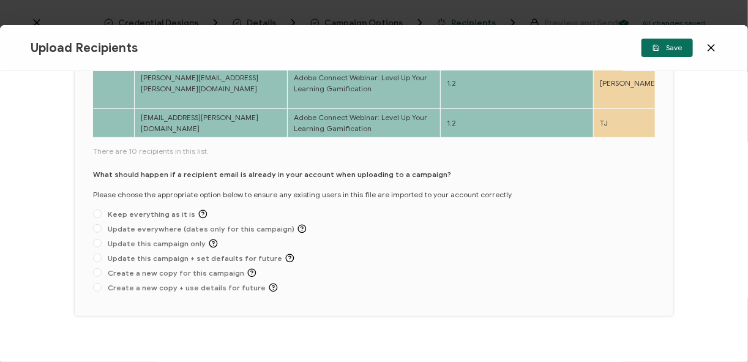
scroll to position [245, 0]
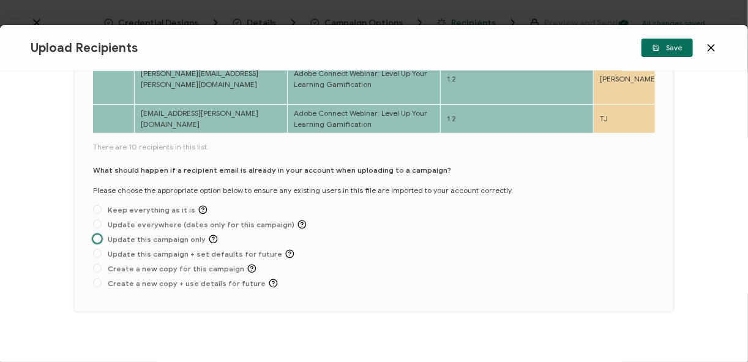
click at [102, 242] on span "Update this campaign only" at bounding box center [160, 238] width 116 height 9
click at [101, 242] on input "Update this campaign only" at bounding box center [97, 239] width 9 height 10
radio input "true"
click at [665, 51] on button "Save" at bounding box center [666, 48] width 51 height 18
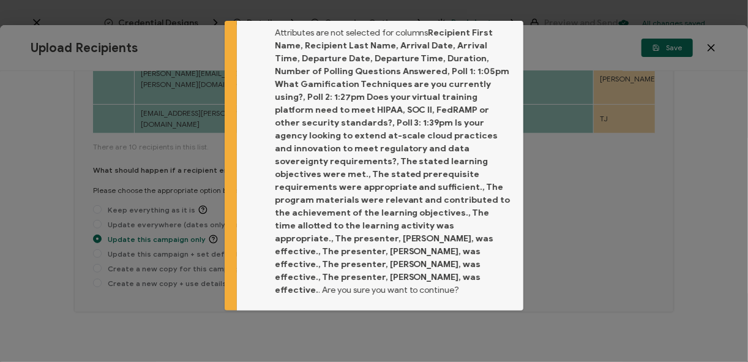
scroll to position [43, 0]
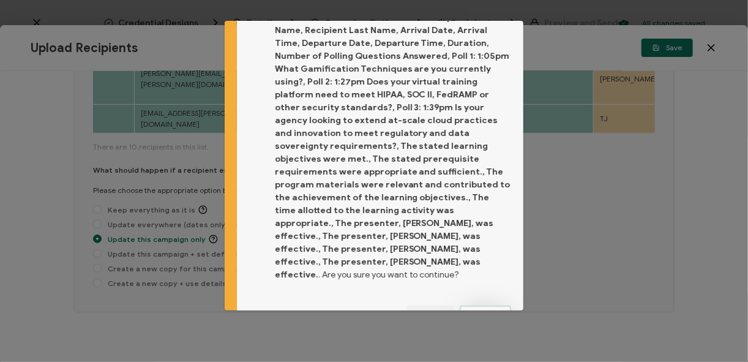
click at [480, 311] on span "Proceed" at bounding box center [485, 314] width 29 height 7
